Goal: Information Seeking & Learning: Find specific fact

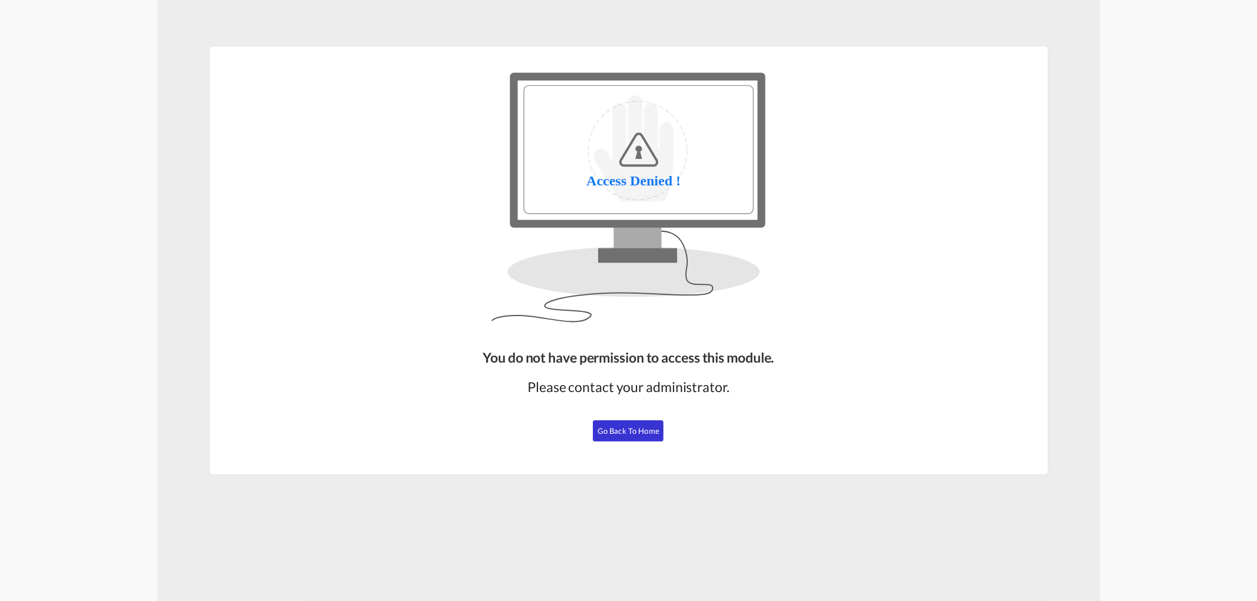
click at [612, 432] on span "Go Back to Home" at bounding box center [628, 431] width 62 height 9
